Goal: Information Seeking & Learning: Learn about a topic

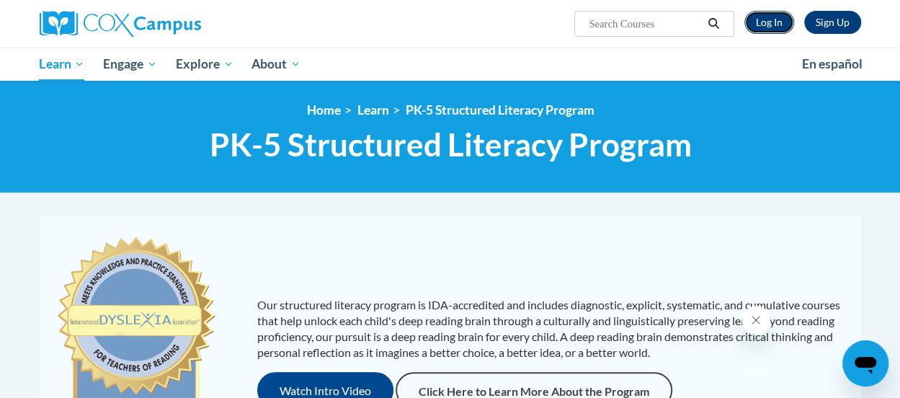
click at [759, 24] on link "Log In" at bounding box center [769, 22] width 50 height 23
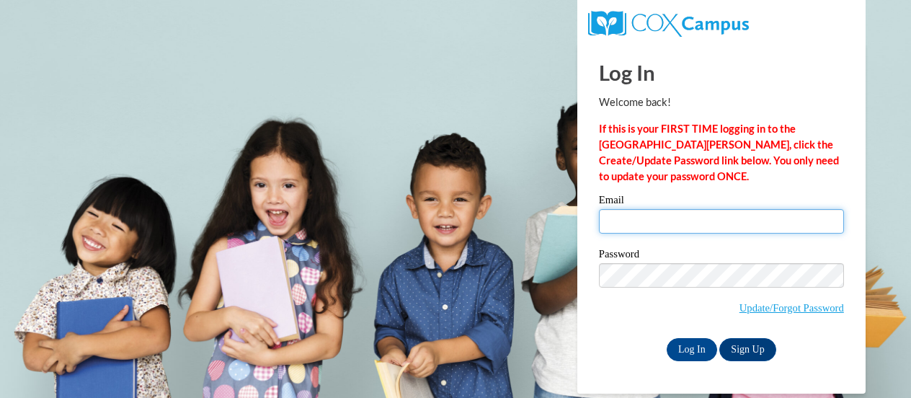
click at [643, 221] on input "Email" at bounding box center [721, 221] width 245 height 24
type input "katrina.benzinger@trschools.k12.wi.us"
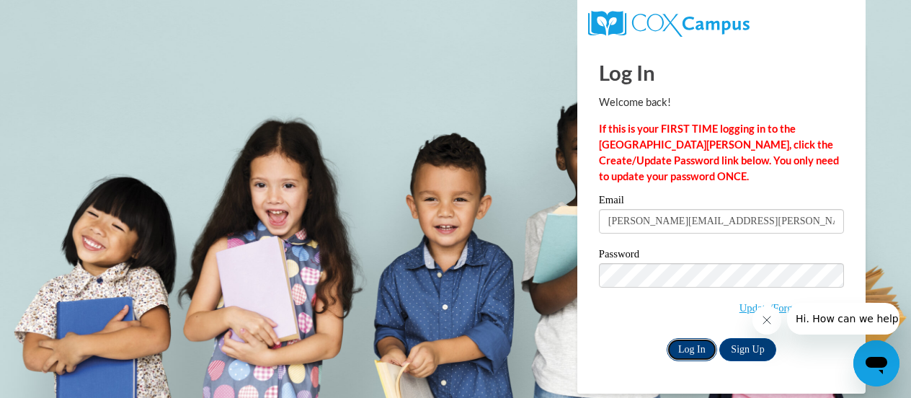
click at [694, 354] on input "Log In" at bounding box center [691, 349] width 50 height 23
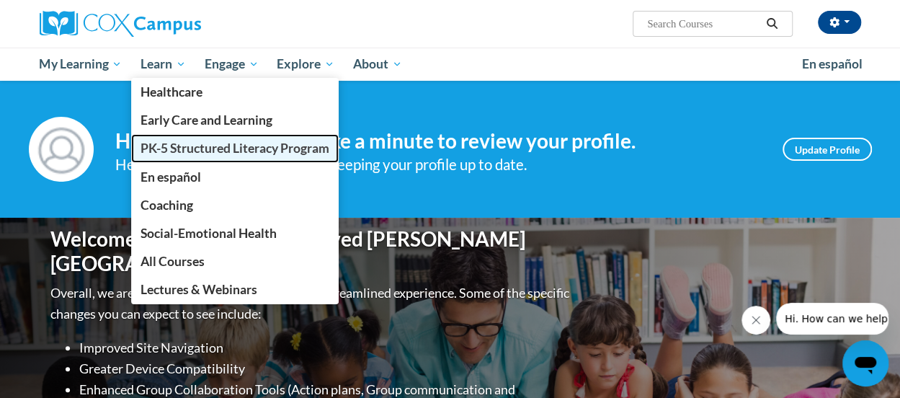
click at [176, 142] on span "PK-5 Structured Literacy Program" at bounding box center [234, 147] width 189 height 15
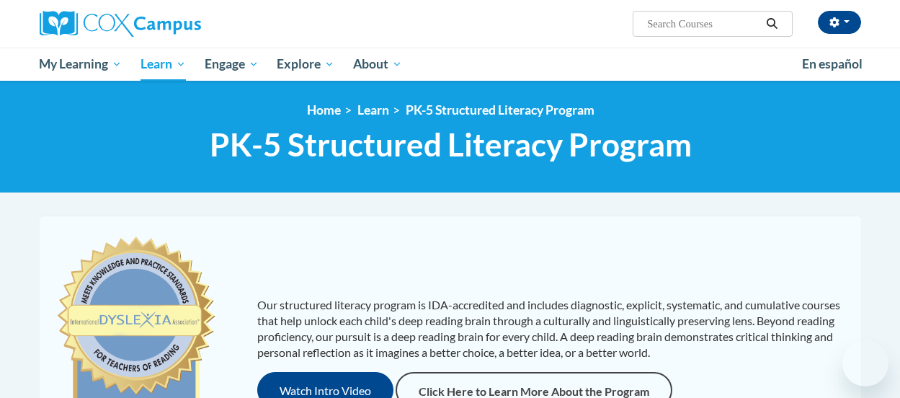
click at [331, 308] on p "Our structured literacy program is IDA-accredited and includes diagnostic, expl…" at bounding box center [551, 328] width 589 height 63
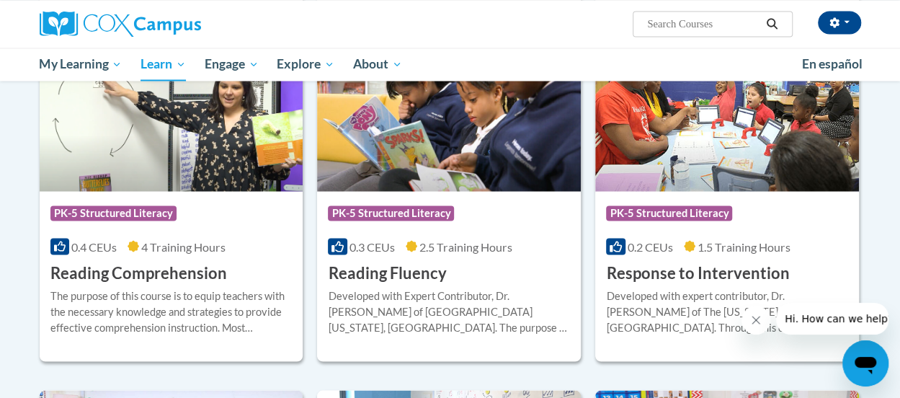
scroll to position [1297, 0]
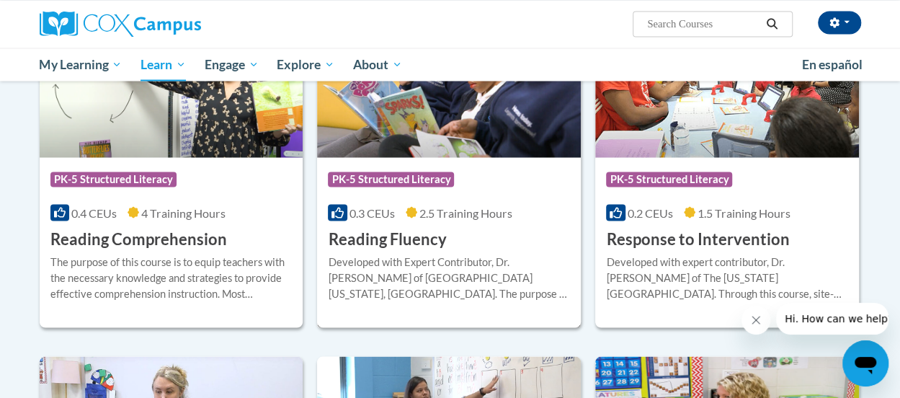
click at [418, 235] on h3 "Reading Fluency" at bounding box center [387, 239] width 118 height 22
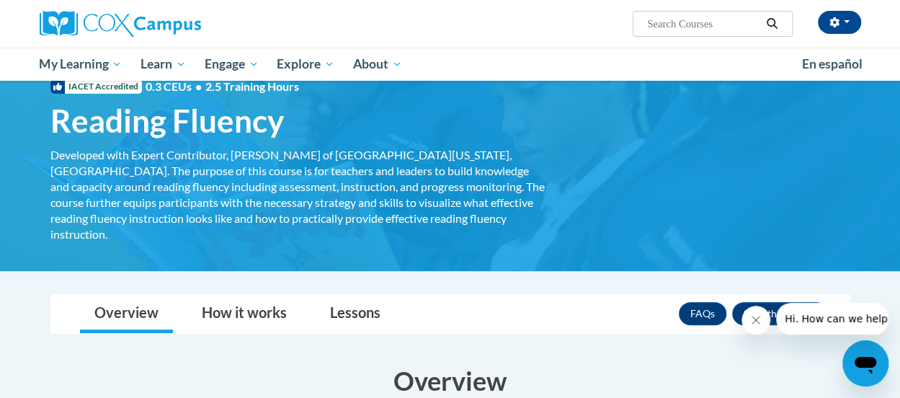
scroll to position [46, 0]
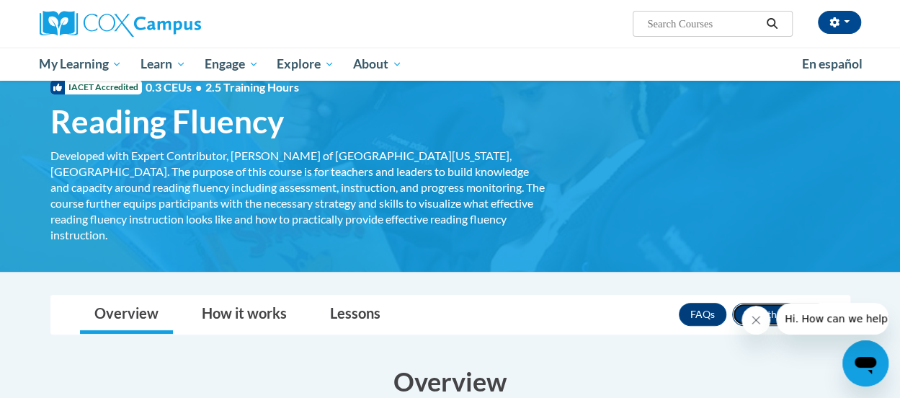
click at [779, 303] on button "Enroll" at bounding box center [780, 314] width 96 height 23
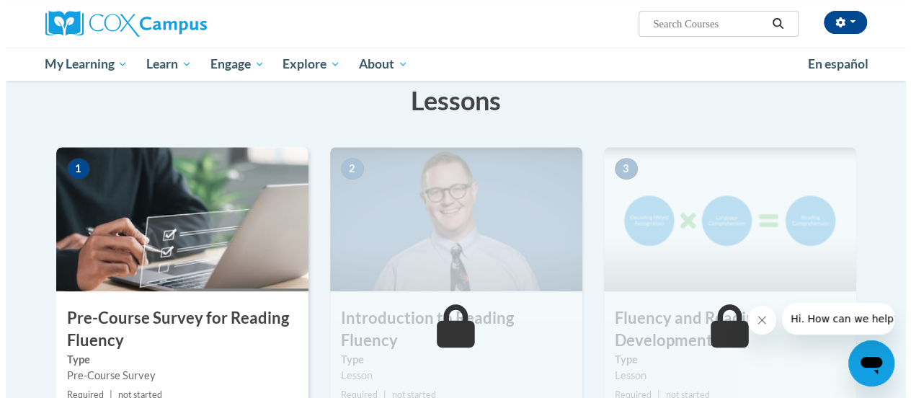
scroll to position [259, 0]
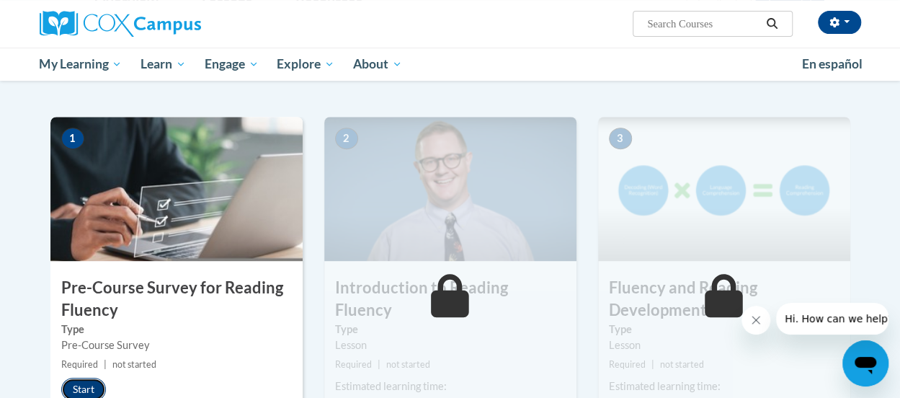
click at [95, 381] on button "Start" at bounding box center [83, 388] width 45 height 23
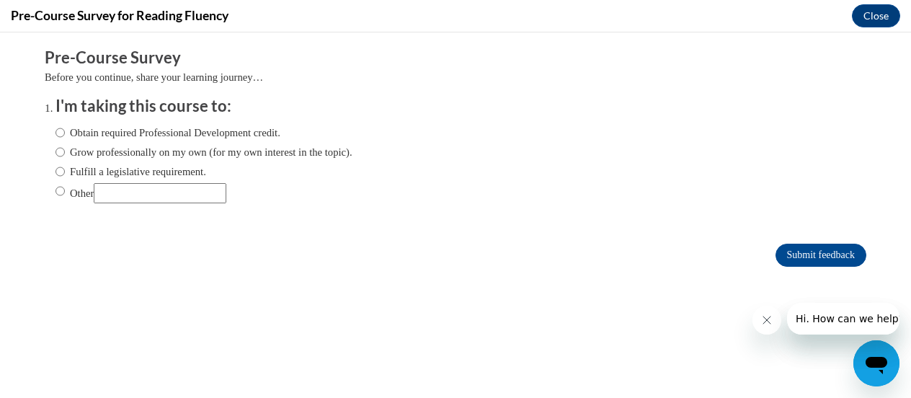
scroll to position [0, 0]
click at [99, 135] on label "Obtain required Professional Development credit." at bounding box center [167, 133] width 225 height 16
click at [65, 135] on input "Obtain required Professional Development credit." at bounding box center [59, 133] width 9 height 16
radio input "true"
click at [805, 253] on input "Submit feedback" at bounding box center [820, 254] width 91 height 23
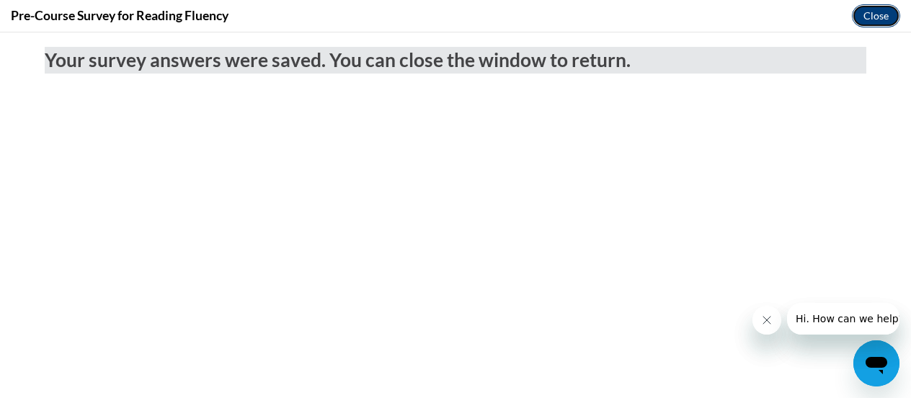
click at [875, 14] on button "Close" at bounding box center [875, 15] width 48 height 23
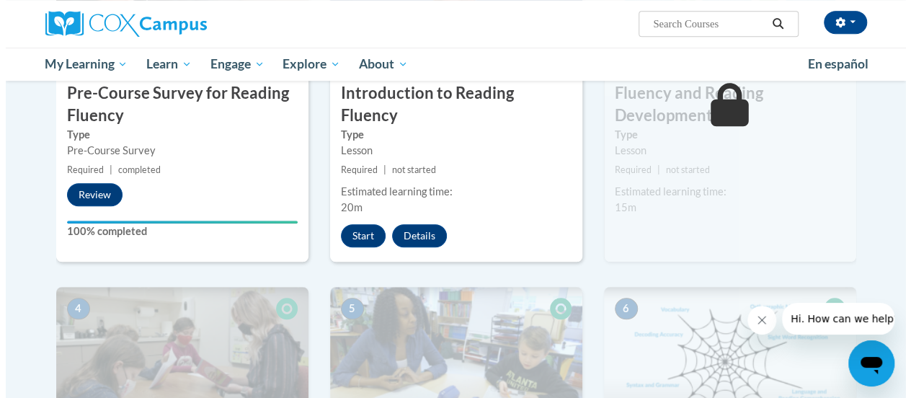
scroll to position [438, 0]
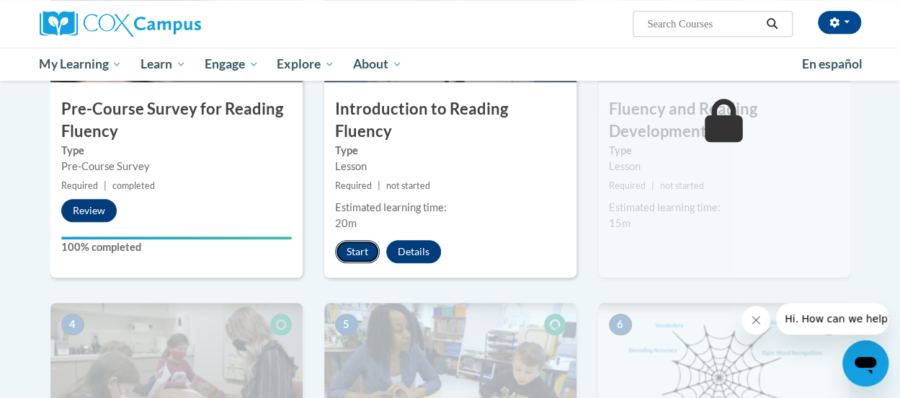
click at [357, 240] on button "Start" at bounding box center [357, 251] width 45 height 23
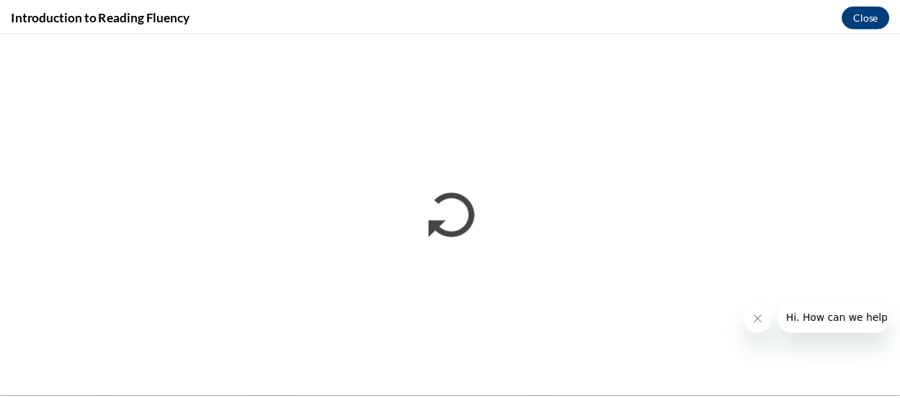
scroll to position [0, 0]
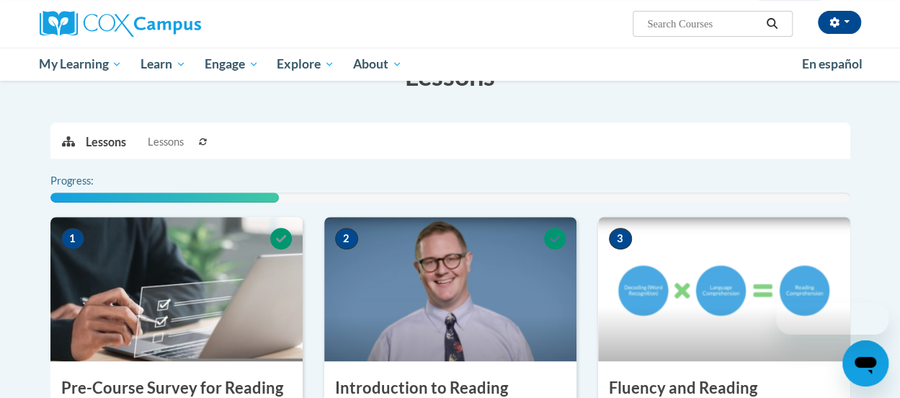
drag, startPoint x: 905, startPoint y: 101, endPoint x: 902, endPoint y: 147, distance: 46.2
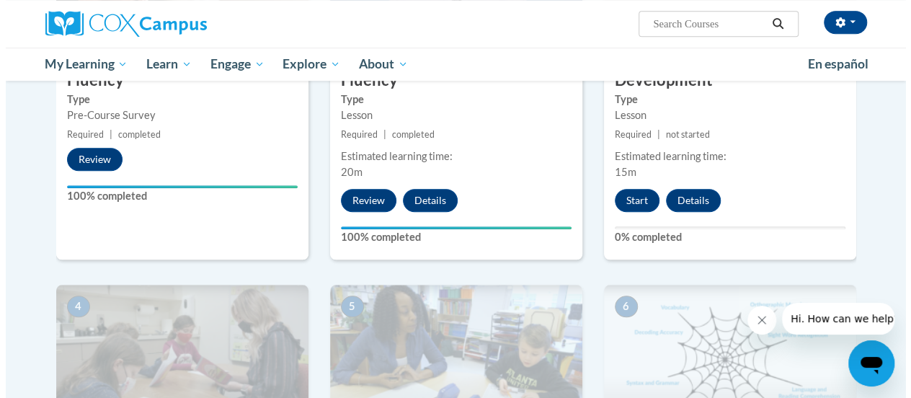
scroll to position [483, 0]
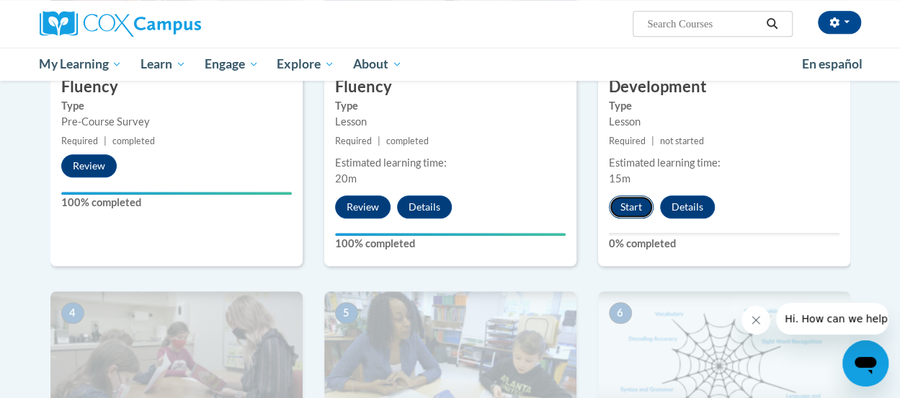
click at [627, 211] on button "Start" at bounding box center [631, 206] width 45 height 23
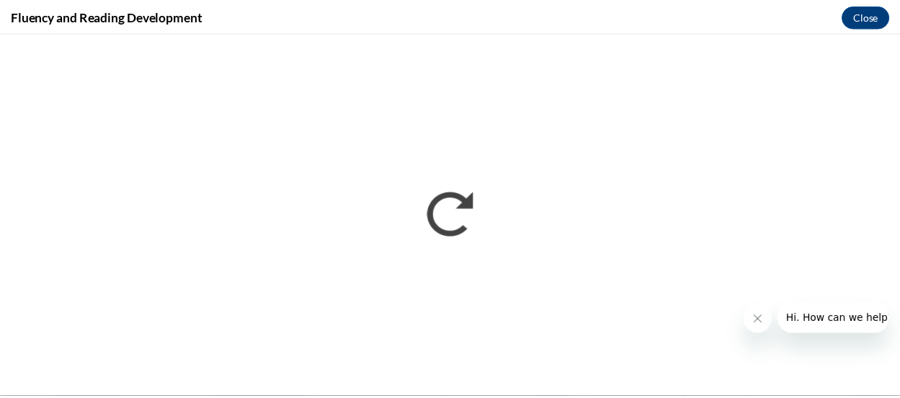
scroll to position [0, 0]
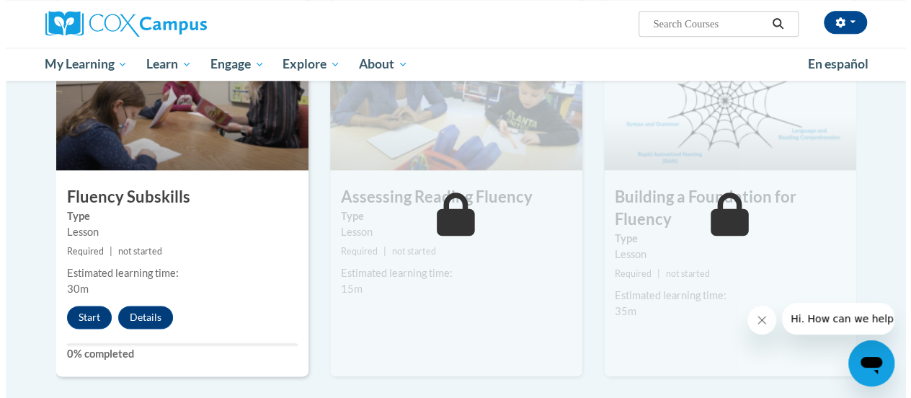
scroll to position [746, 0]
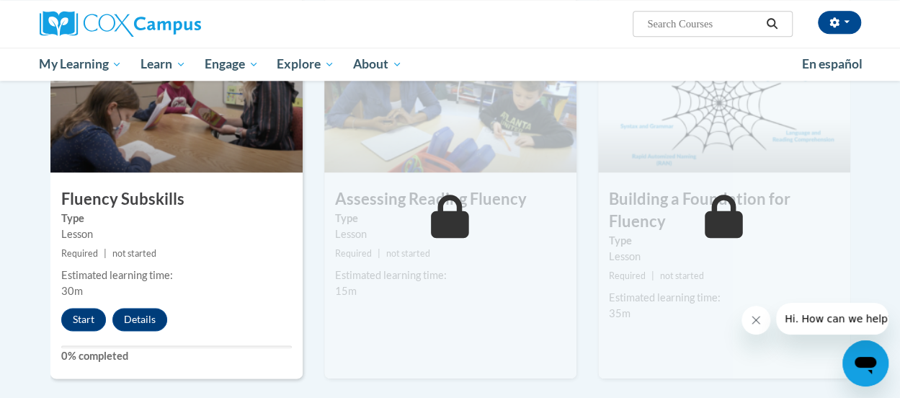
drag, startPoint x: 900, startPoint y: 48, endPoint x: 904, endPoint y: 200, distance: 152.0
click at [94, 321] on button "Start" at bounding box center [83, 319] width 45 height 23
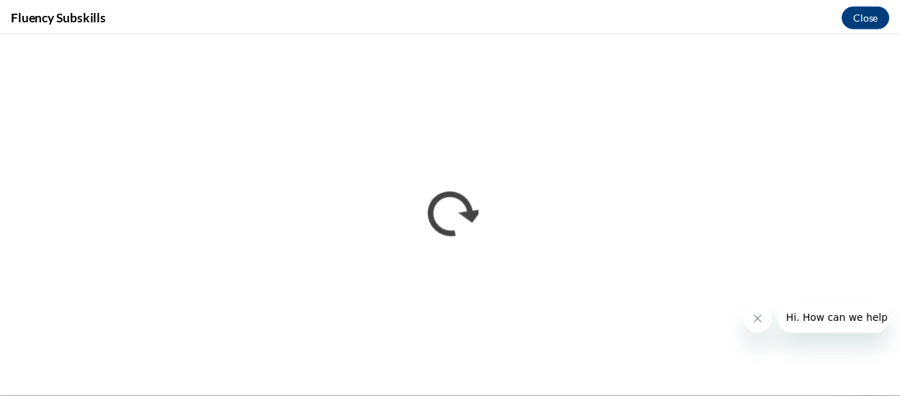
scroll to position [0, 0]
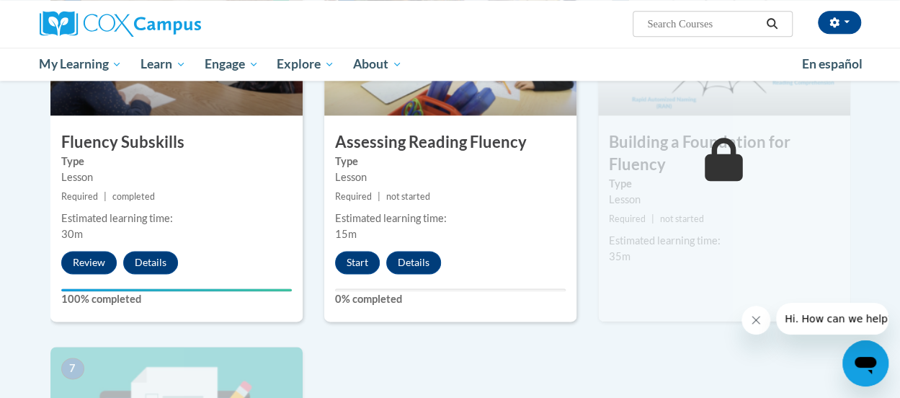
scroll to position [800, 0]
